Goal: Task Accomplishment & Management: Use online tool/utility

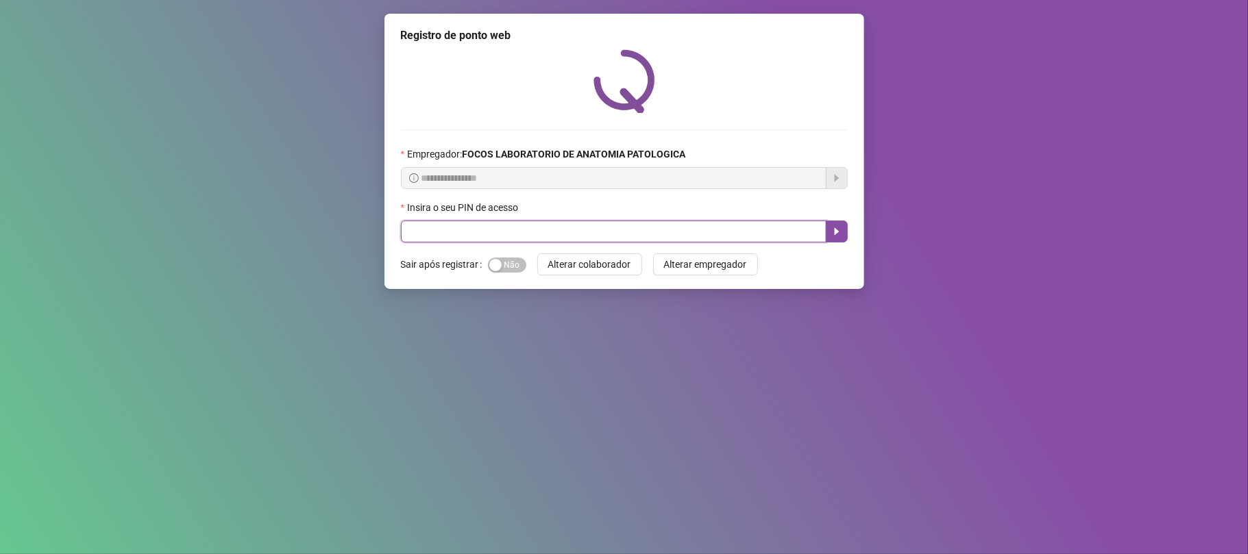
click at [615, 238] on input "text" at bounding box center [613, 232] width 425 height 22
type input "*****"
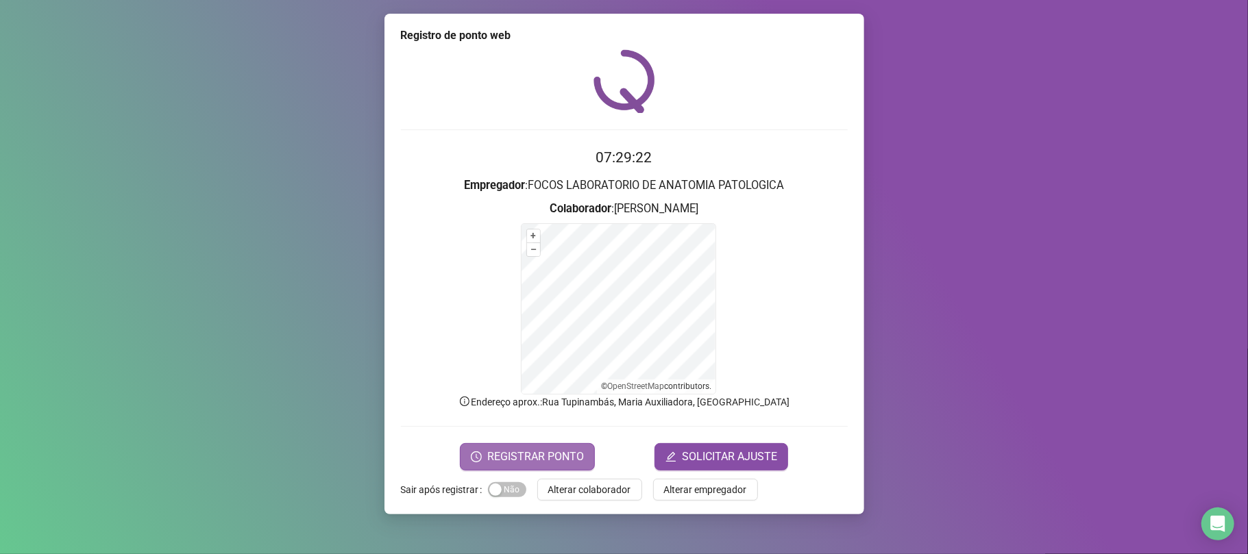
click at [536, 463] on span "REGISTRAR PONTO" at bounding box center [535, 457] width 97 height 16
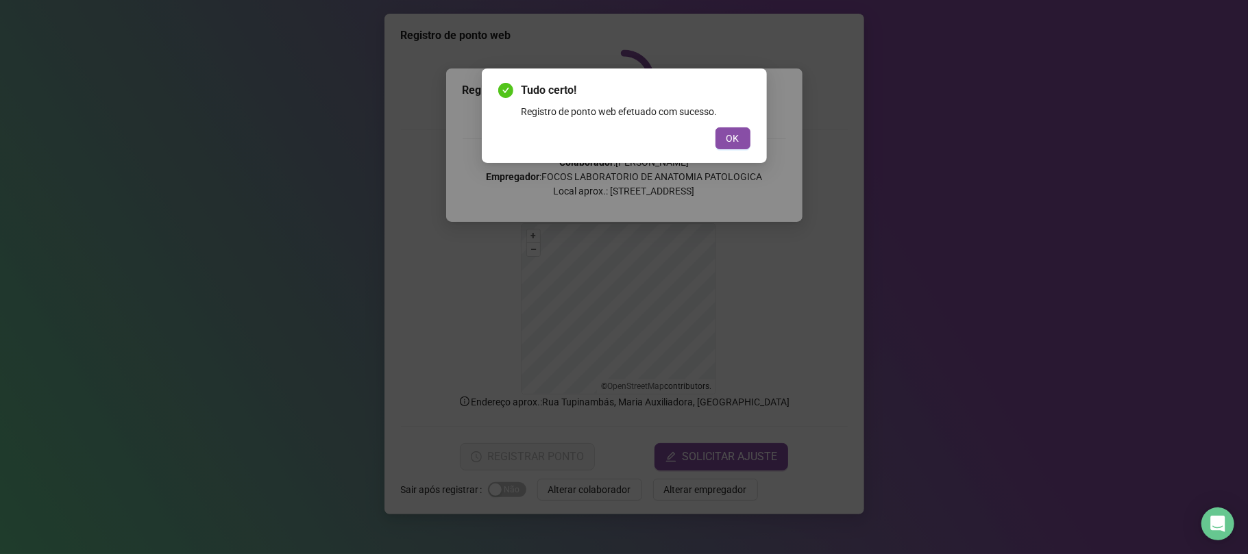
drag, startPoint x: 721, startPoint y: 138, endPoint x: 713, endPoint y: 153, distance: 17.2
click at [722, 138] on button "OK" at bounding box center [732, 138] width 35 height 22
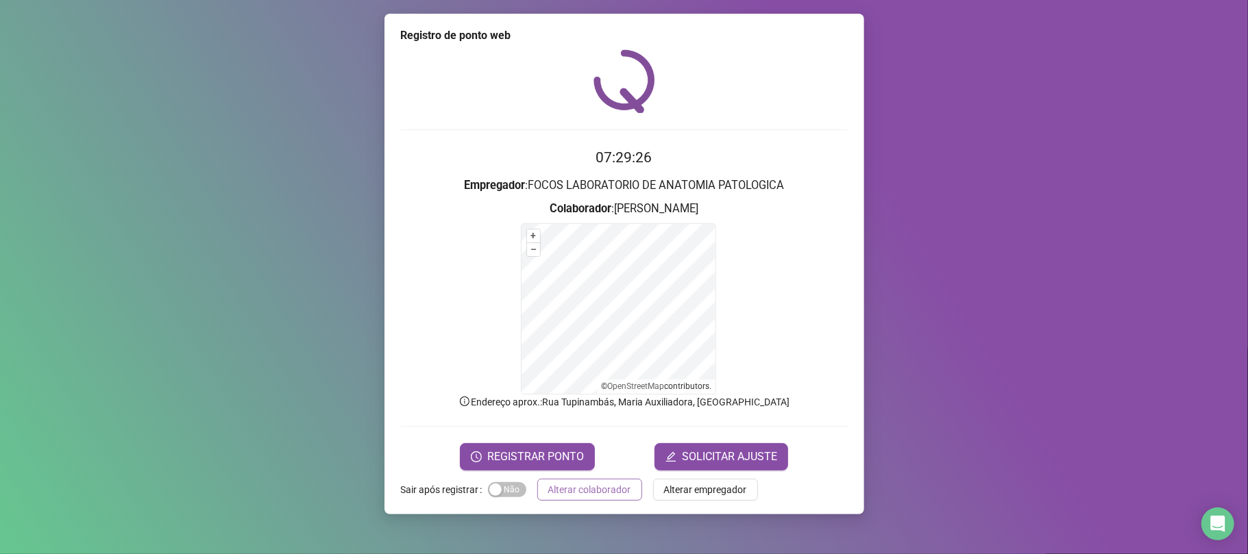
click at [582, 489] on span "Alterar colaborador" at bounding box center [589, 489] width 83 height 15
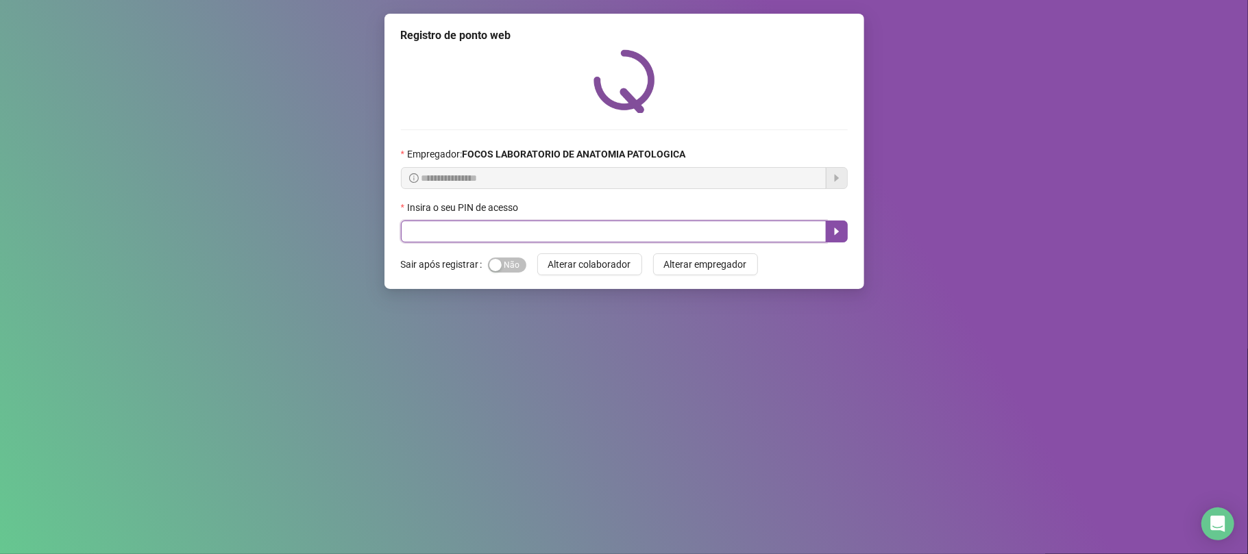
click at [469, 237] on input "text" at bounding box center [613, 232] width 425 height 22
type input "*****"
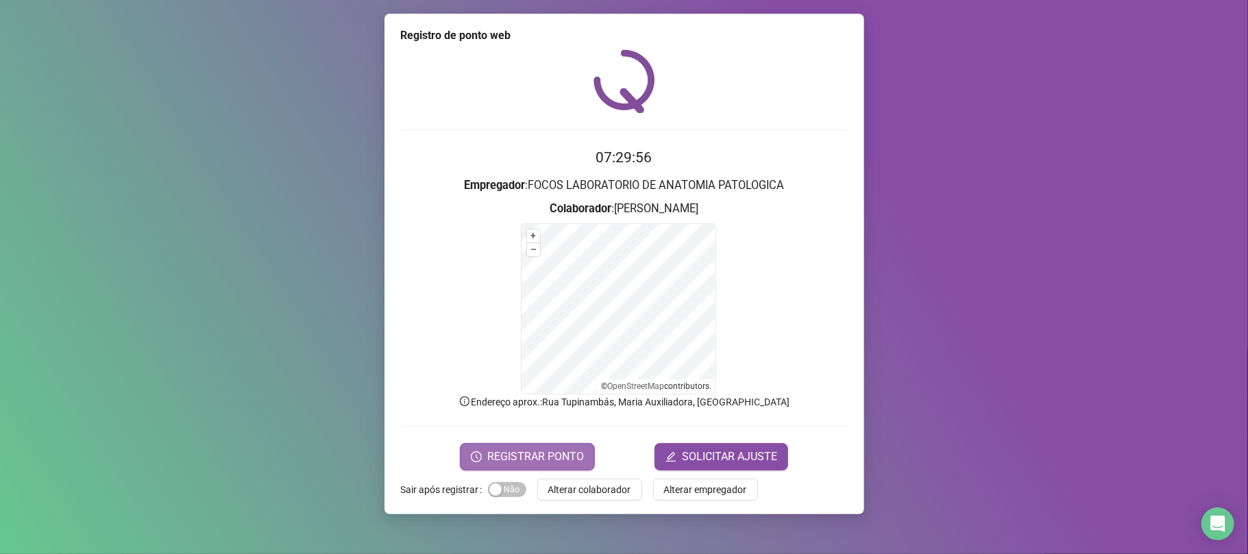
click at [565, 458] on span "REGISTRAR PONTO" at bounding box center [535, 457] width 97 height 16
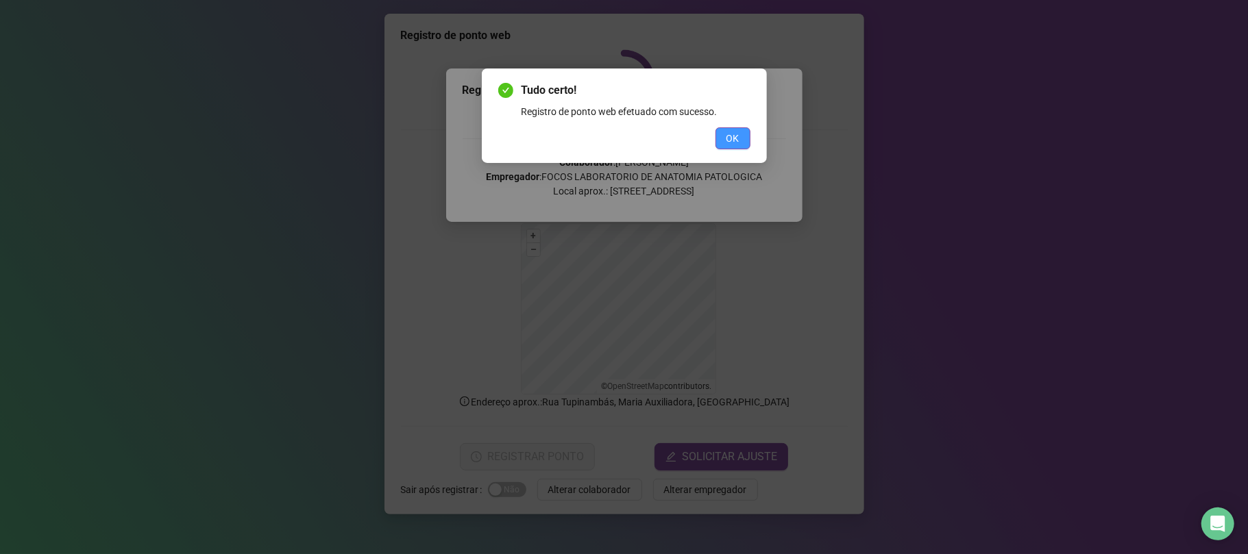
click at [735, 135] on span "OK" at bounding box center [732, 138] width 13 height 15
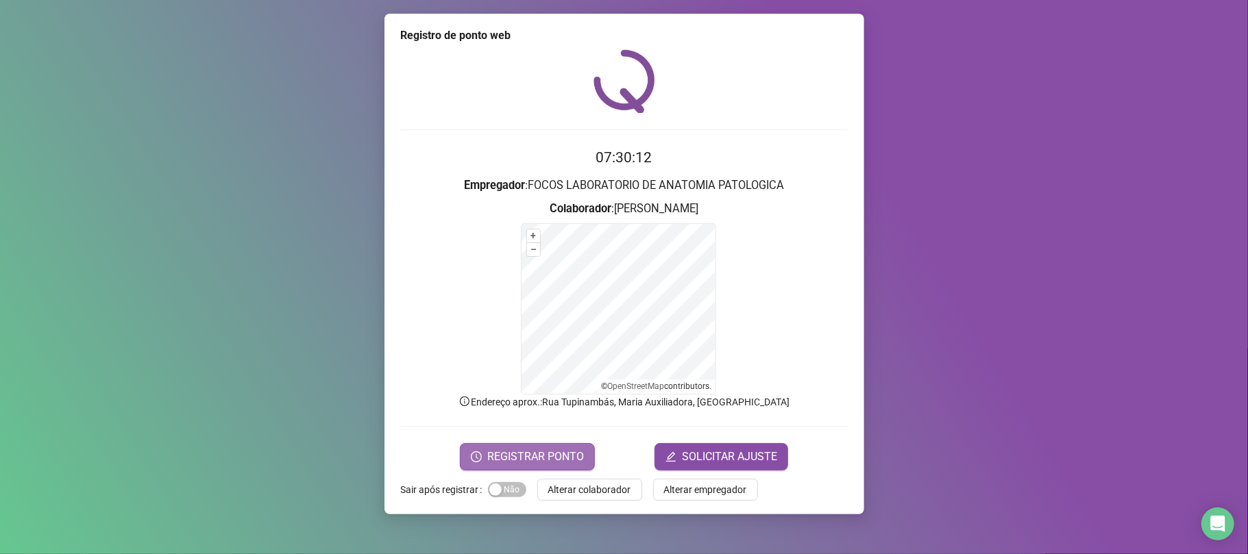
click at [565, 458] on span "REGISTRAR PONTO" at bounding box center [535, 457] width 97 height 16
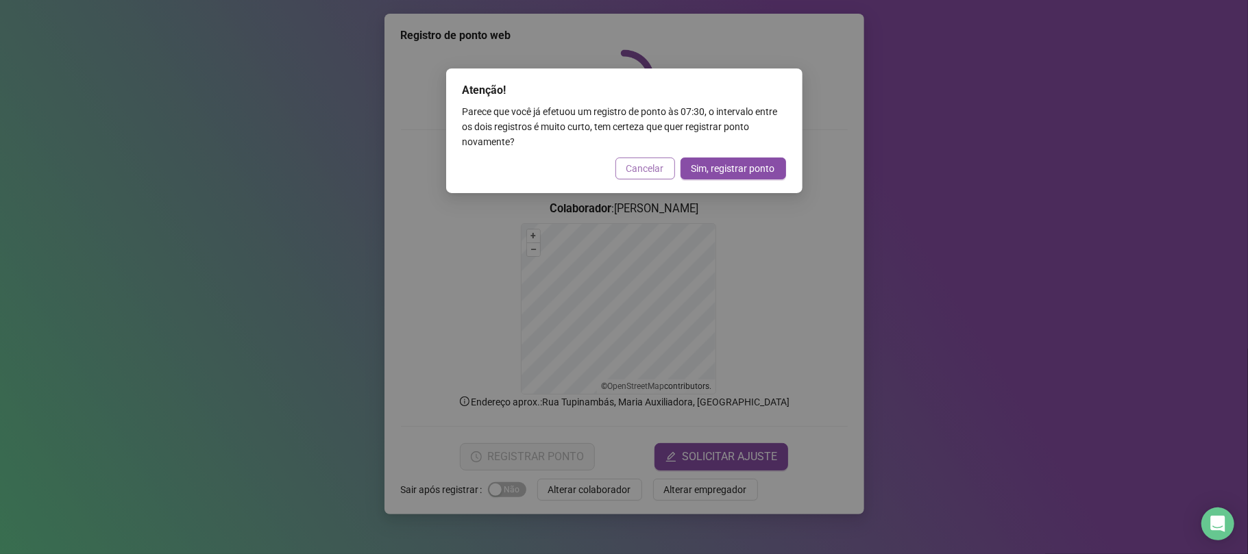
click at [660, 173] on span "Cancelar" at bounding box center [645, 168] width 38 height 15
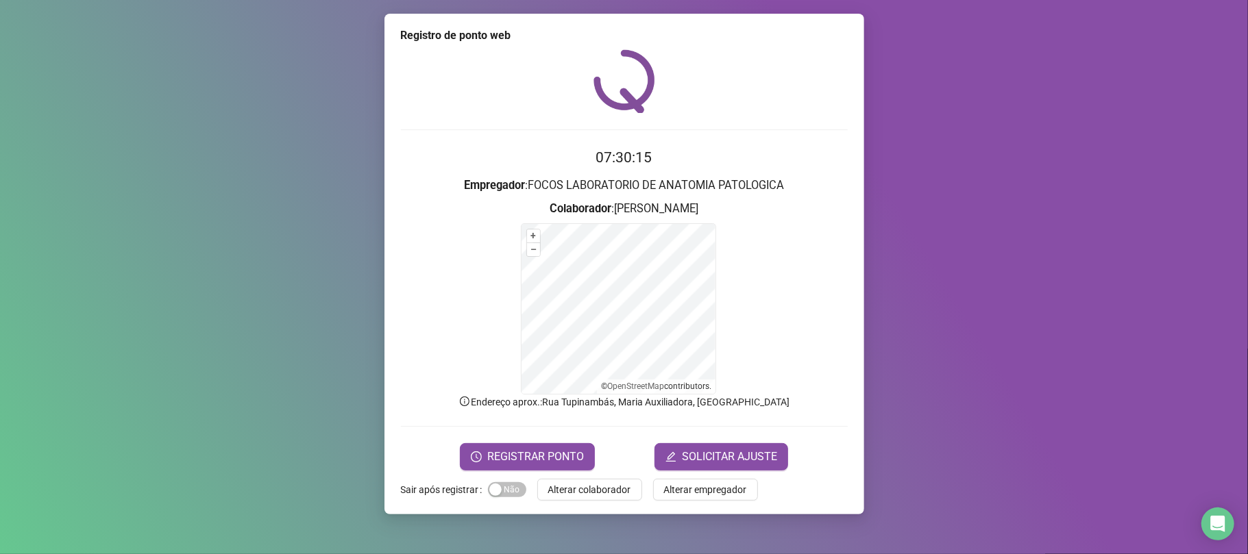
click at [613, 475] on div "Registro de ponto web 07:30:15 Empregador : FOCOS LABORATORIO DE ANATOMIA PATOL…" at bounding box center [624, 264] width 480 height 501
click at [615, 486] on span "Alterar colaborador" at bounding box center [589, 489] width 83 height 15
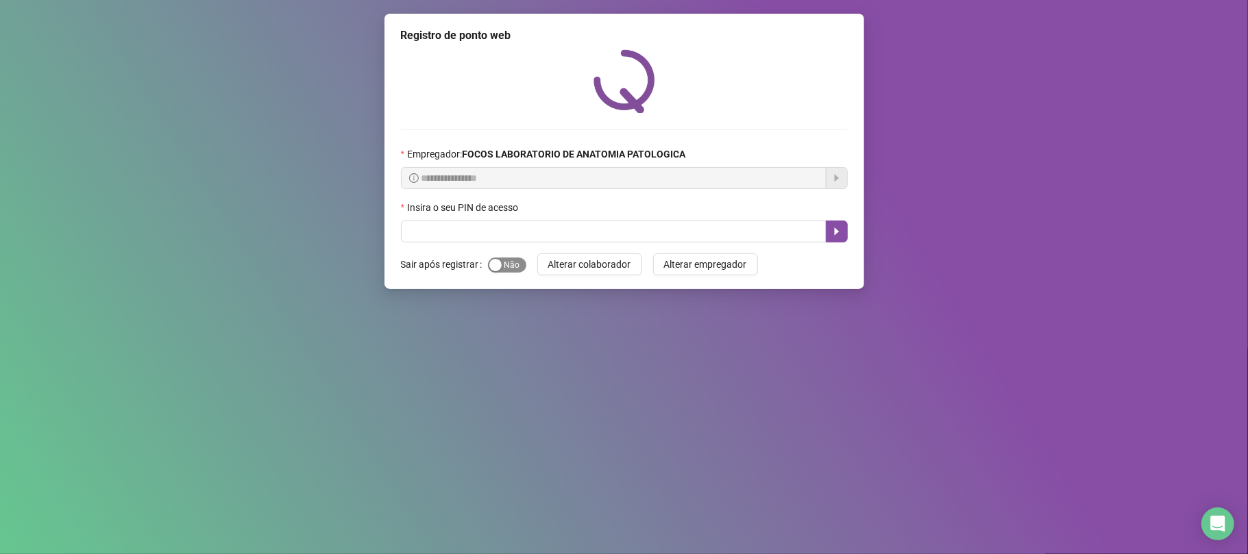
click at [510, 262] on span "Sim Não" at bounding box center [507, 265] width 38 height 15
click at [517, 232] on input "text" at bounding box center [613, 232] width 425 height 22
type input "*****"
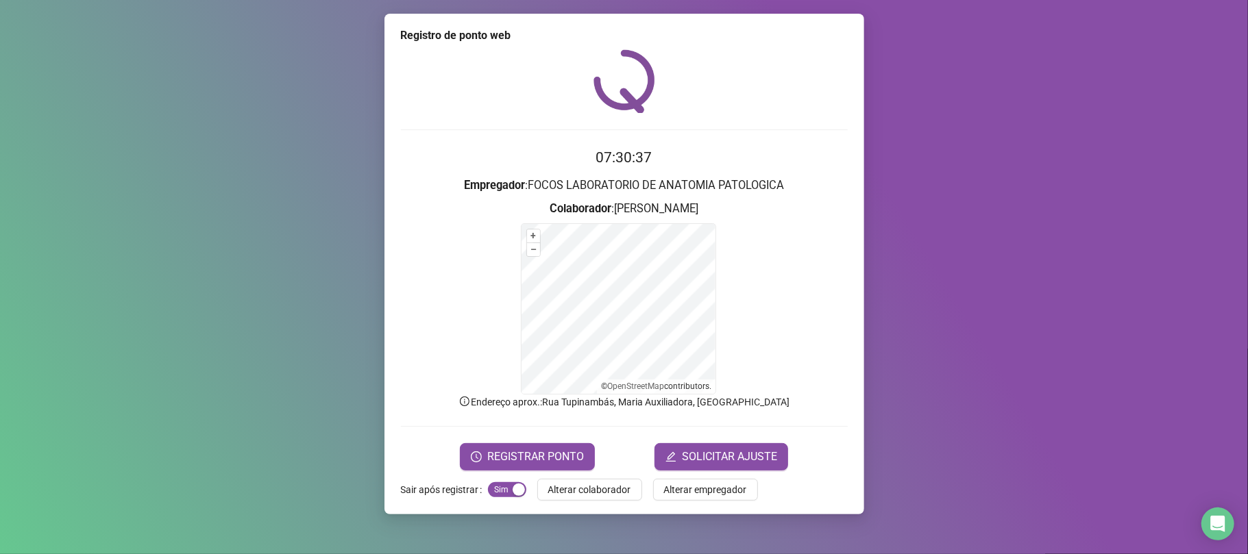
drag, startPoint x: 507, startPoint y: 259, endPoint x: 998, endPoint y: 146, distance: 504.1
click at [1002, 145] on div "Registro de ponto web 07:30:37 Empregador : FOCOS LABORATORIO DE ANATOMIA PATOL…" at bounding box center [624, 277] width 1248 height 554
click at [549, 456] on span "REGISTRAR PONTO" at bounding box center [535, 457] width 97 height 16
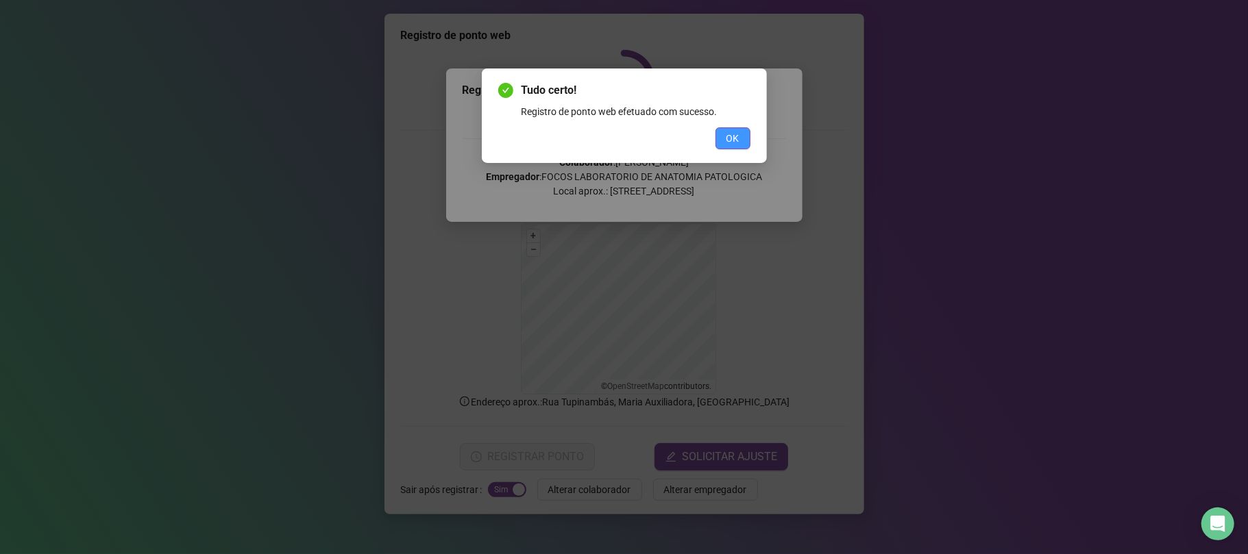
click at [721, 134] on button "OK" at bounding box center [732, 138] width 35 height 22
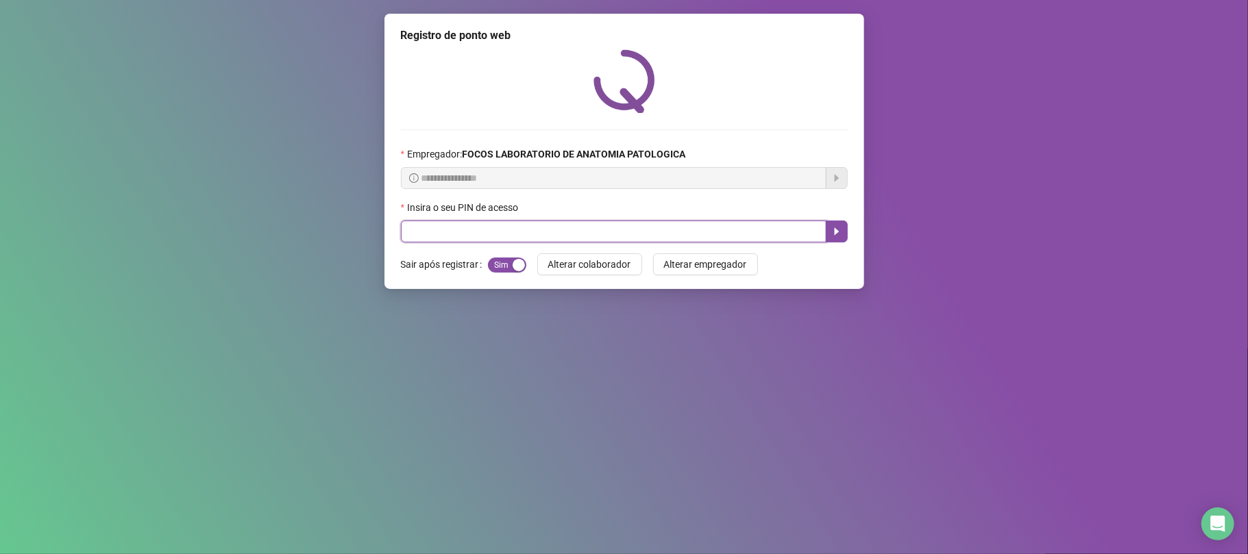
click at [432, 237] on input "text" at bounding box center [613, 232] width 425 height 22
type input "*****"
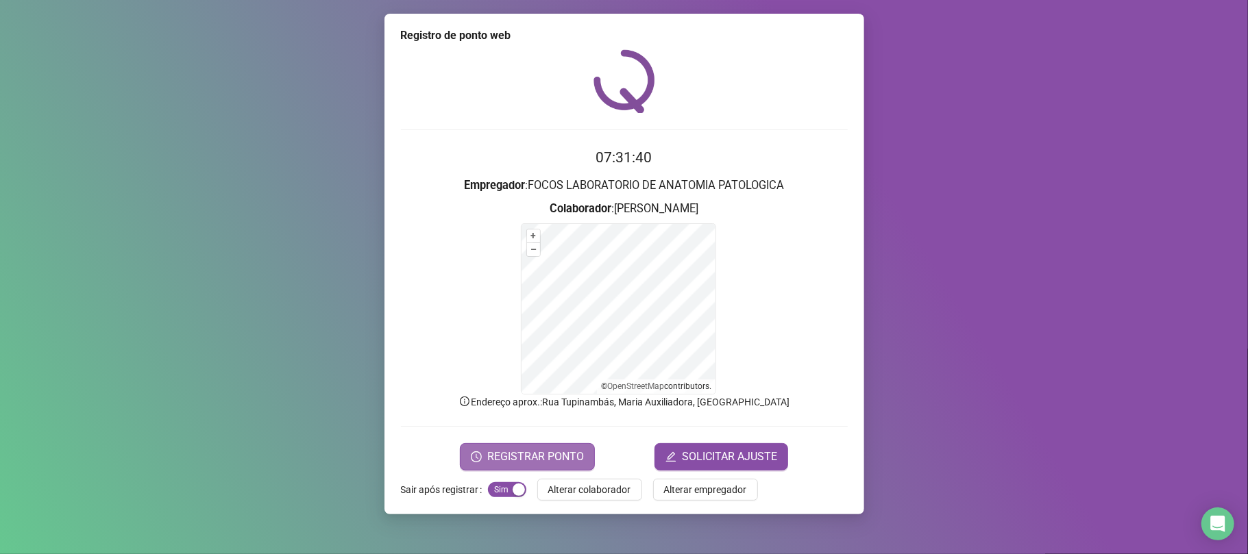
click at [528, 458] on span "REGISTRAR PONTO" at bounding box center [535, 457] width 97 height 16
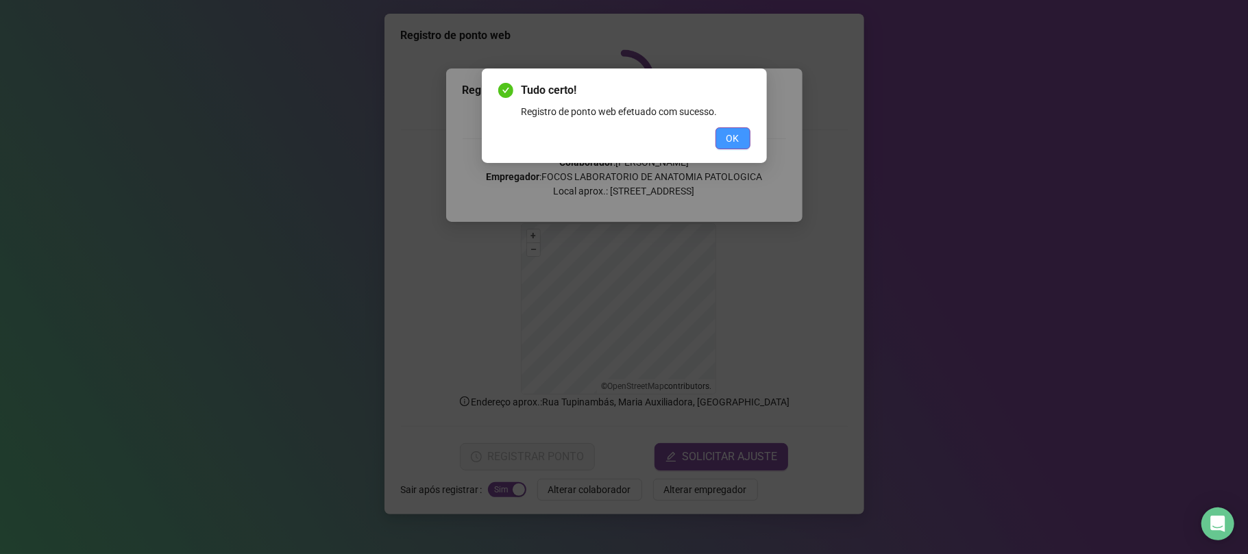
click at [734, 127] on button "OK" at bounding box center [732, 138] width 35 height 22
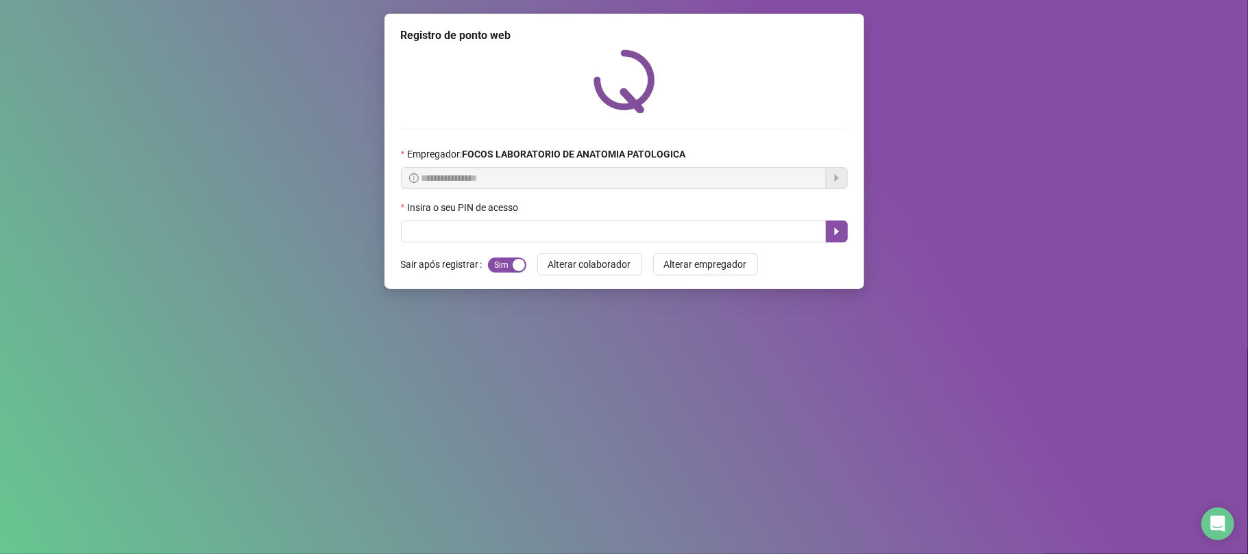
click at [548, 365] on div "**********" at bounding box center [624, 277] width 1248 height 554
